Goal: Entertainment & Leisure: Consume media (video, audio)

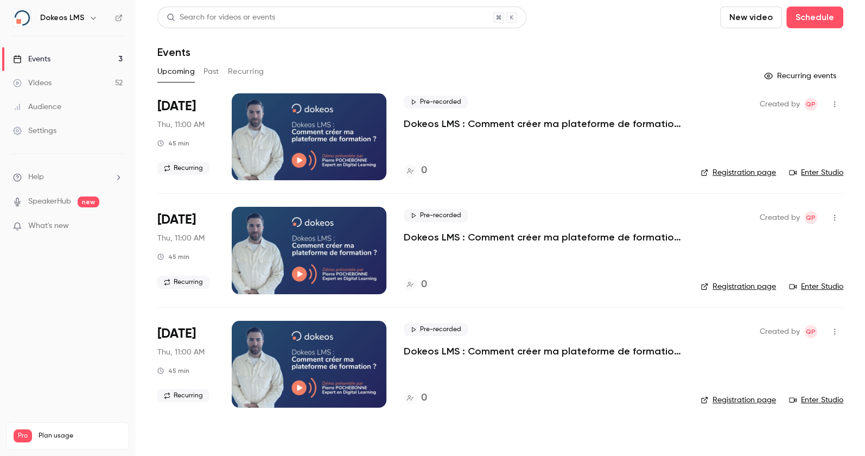
click at [74, 77] on link "Videos 52" at bounding box center [68, 83] width 136 height 24
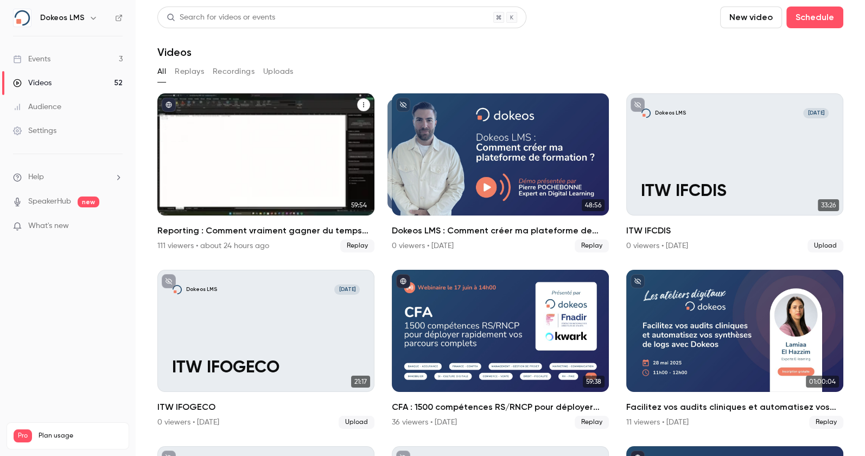
click at [244, 229] on h2 "Reporting : Comment vraiment gagner du temps sur votre LMS ?" at bounding box center [265, 230] width 217 height 13
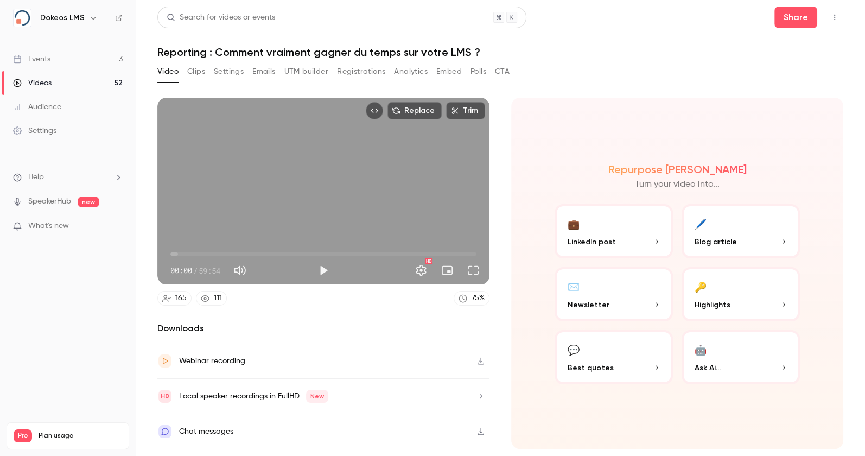
click at [269, 72] on button "Emails" at bounding box center [263, 71] width 23 height 17
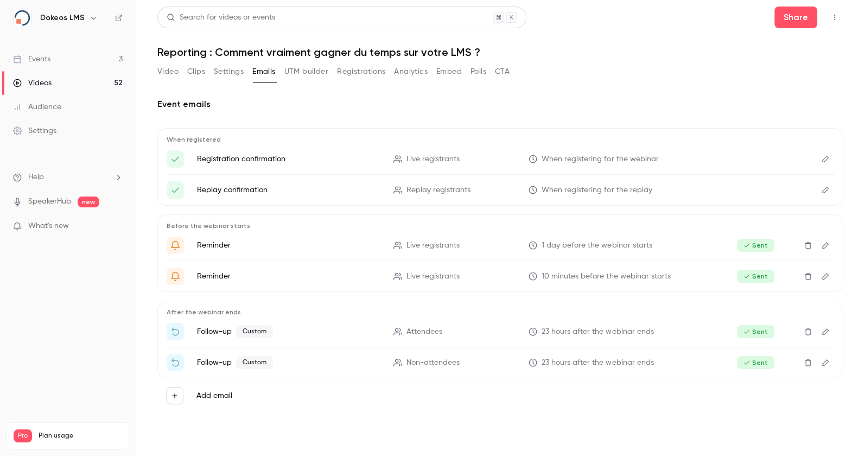
click at [353, 72] on button "Registrations" at bounding box center [361, 71] width 48 height 17
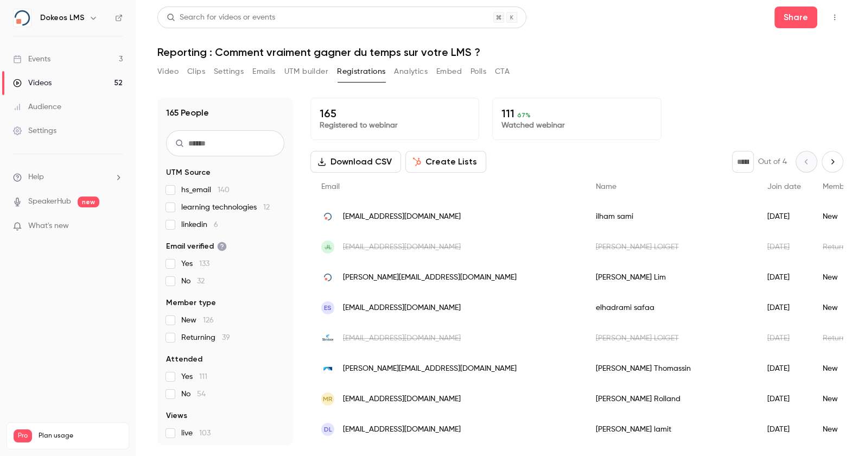
click at [193, 78] on button "Clips" at bounding box center [196, 71] width 18 height 17
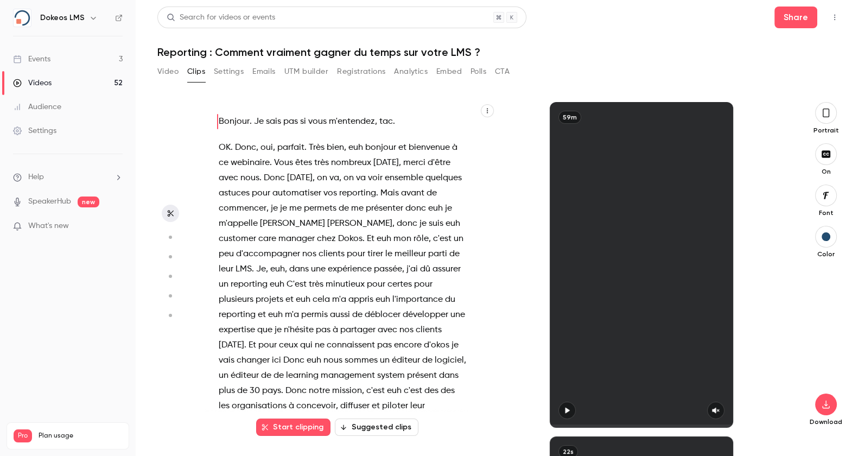
click at [172, 75] on button "Video" at bounding box center [167, 71] width 21 height 17
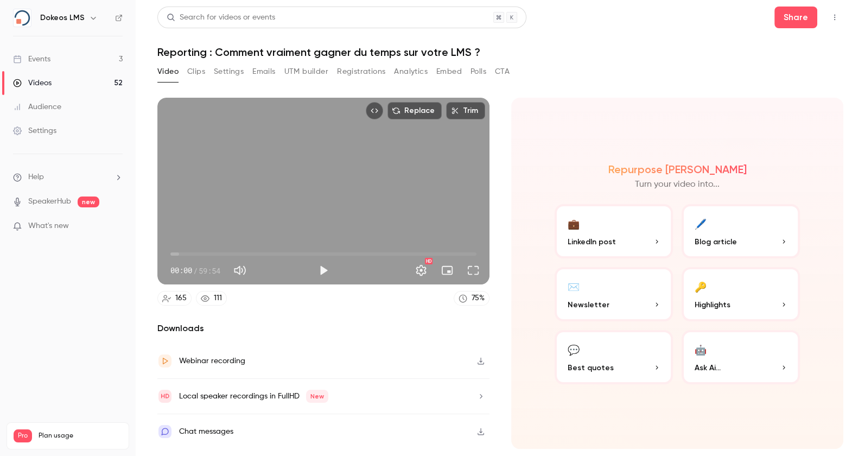
click at [349, 74] on button "Registrations" at bounding box center [361, 71] width 48 height 17
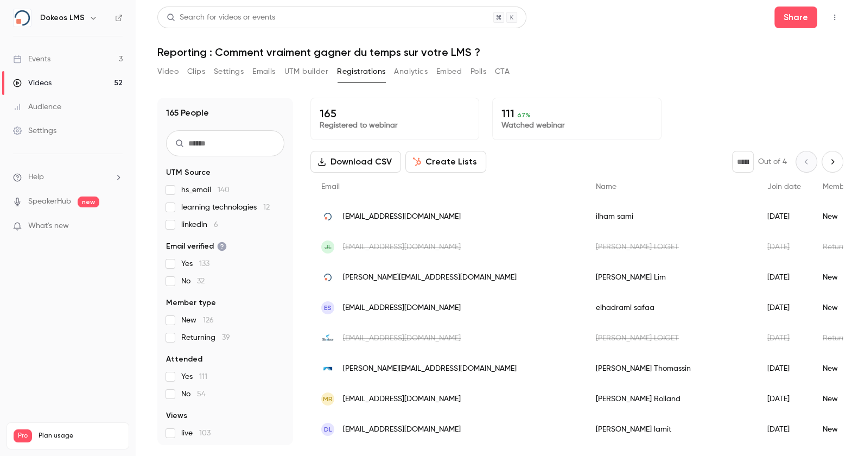
click at [420, 74] on button "Analytics" at bounding box center [411, 71] width 34 height 17
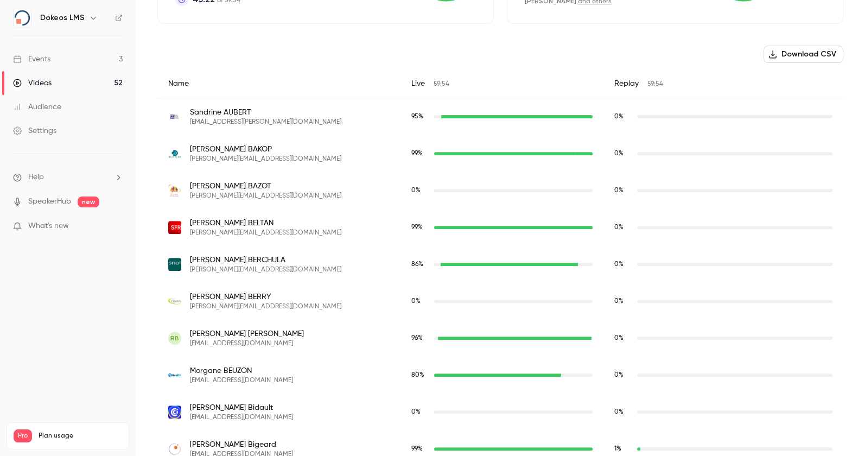
scroll to position [362, 0]
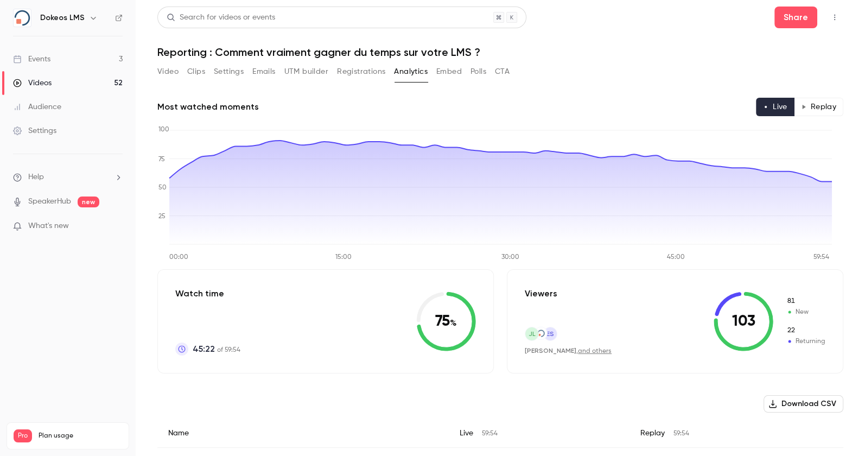
click at [823, 107] on button "Replay" at bounding box center [818, 107] width 49 height 18
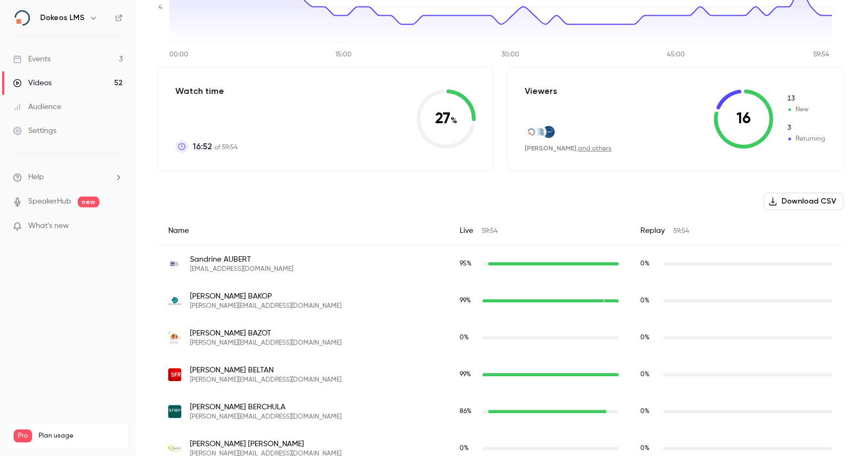
scroll to position [217, 0]
